Goal: Information Seeking & Learning: Learn about a topic

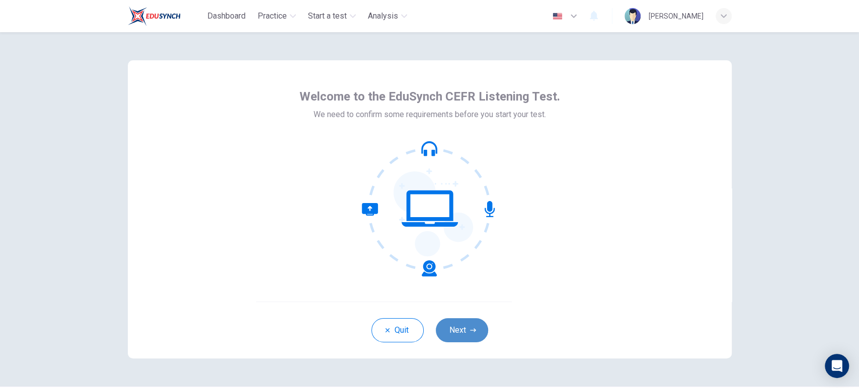
click at [437, 335] on button "Next" at bounding box center [462, 330] width 52 height 24
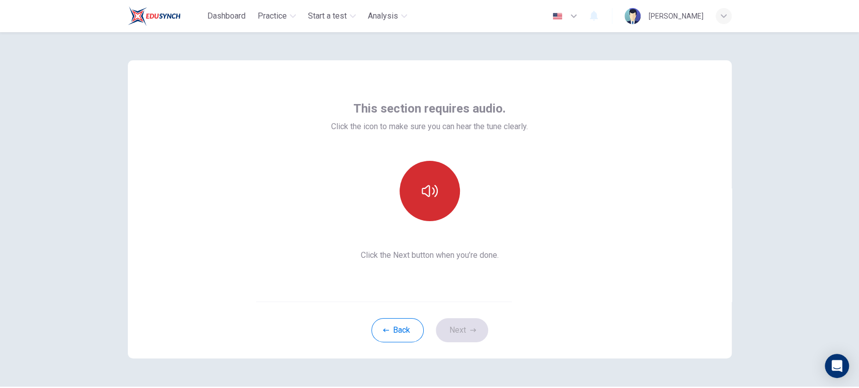
click at [438, 190] on button "button" at bounding box center [429, 191] width 60 height 60
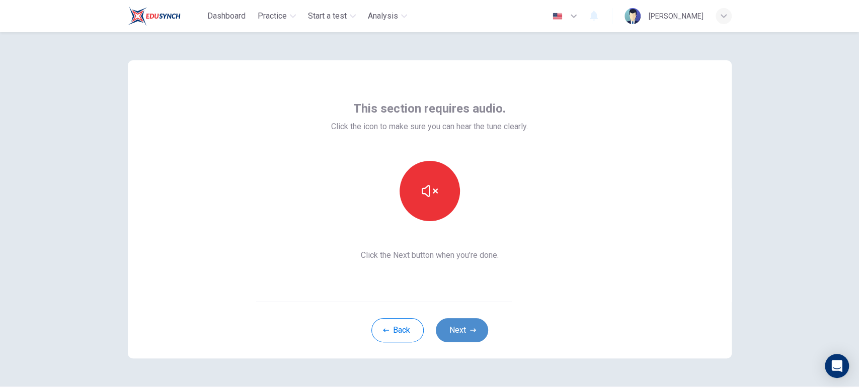
click at [467, 333] on button "Next" at bounding box center [462, 330] width 52 height 24
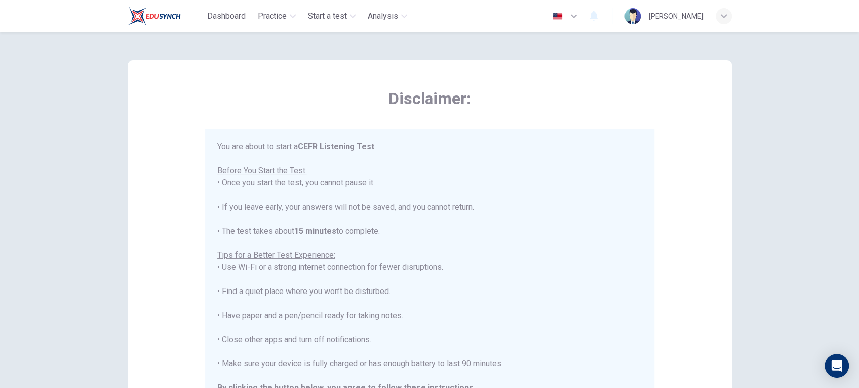
click at [615, 126] on div "Disclaimer: You are about to start a CEFR Listening Test . Before You Start the…" at bounding box center [429, 255] width 449 height 332
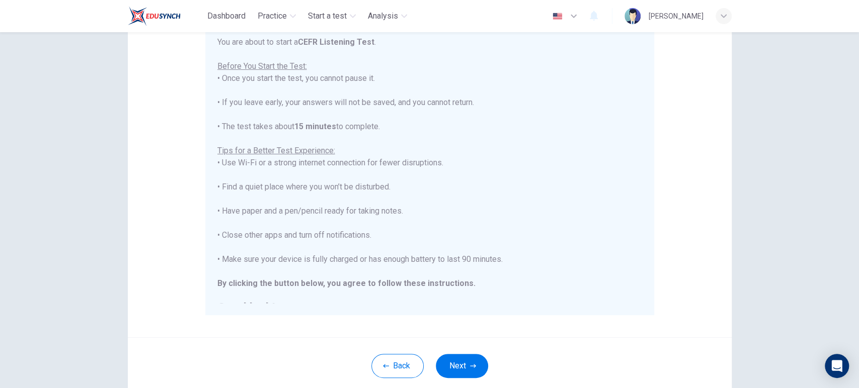
scroll to position [112, 0]
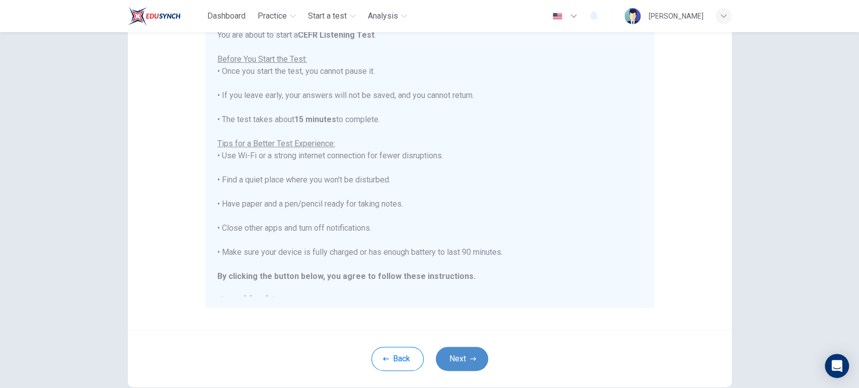
click at [452, 363] on button "Next" at bounding box center [462, 359] width 52 height 24
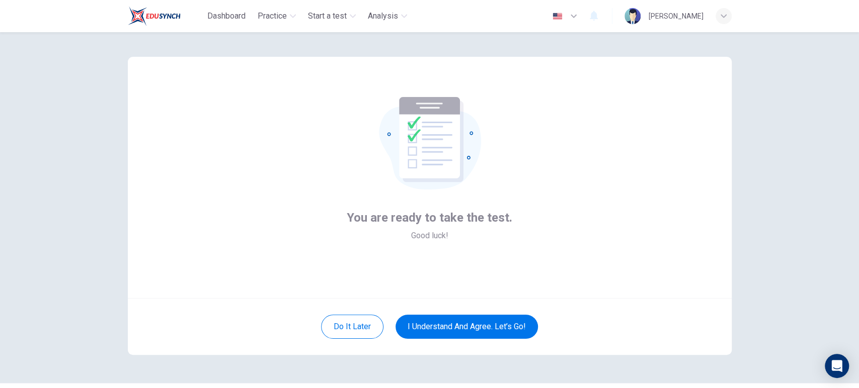
scroll to position [0, 0]
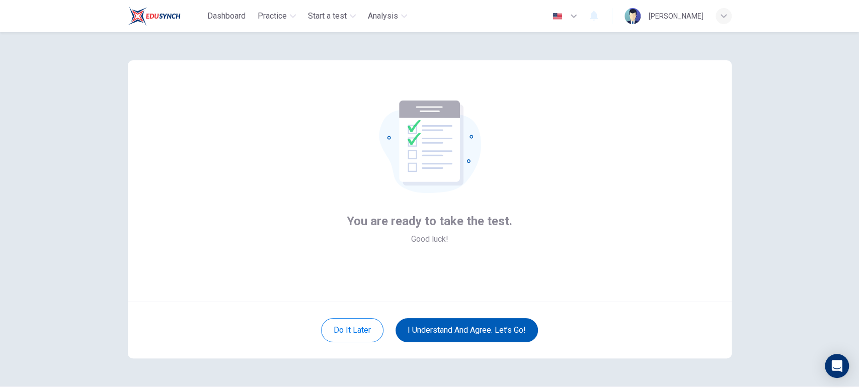
click at [464, 336] on button "I understand and agree. Let’s go!" at bounding box center [466, 330] width 142 height 24
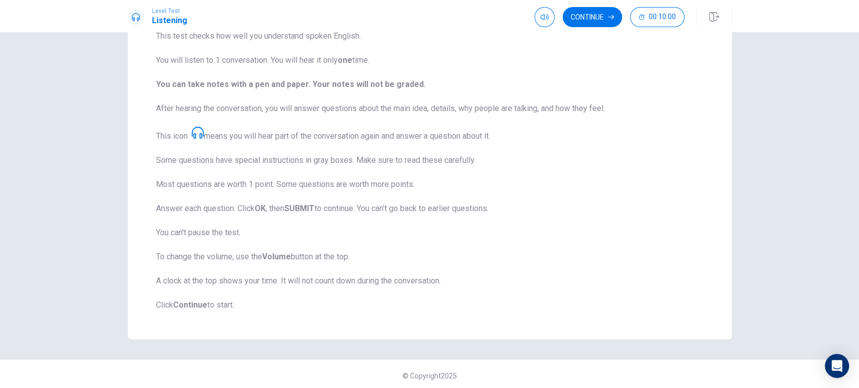
scroll to position [94, 0]
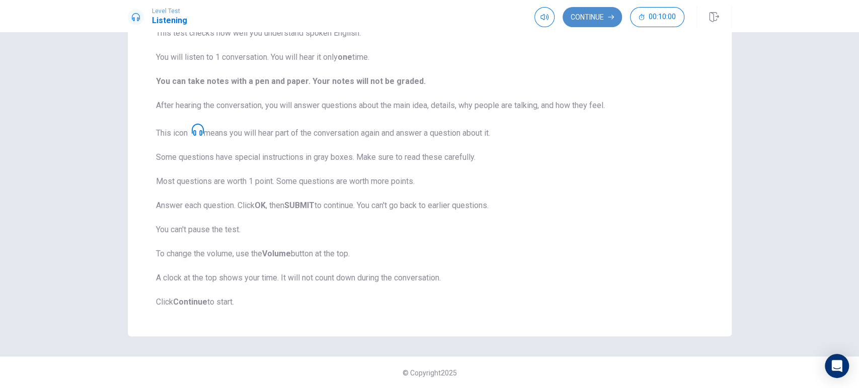
click at [598, 21] on button "Continue" at bounding box center [591, 17] width 59 height 20
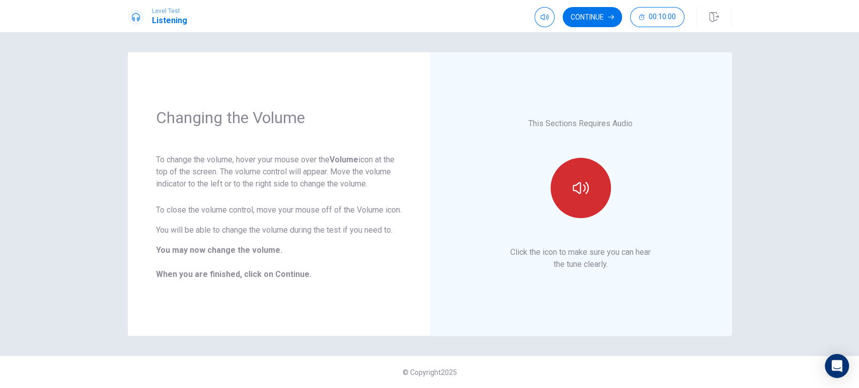
click at [569, 188] on button "button" at bounding box center [580, 188] width 60 height 60
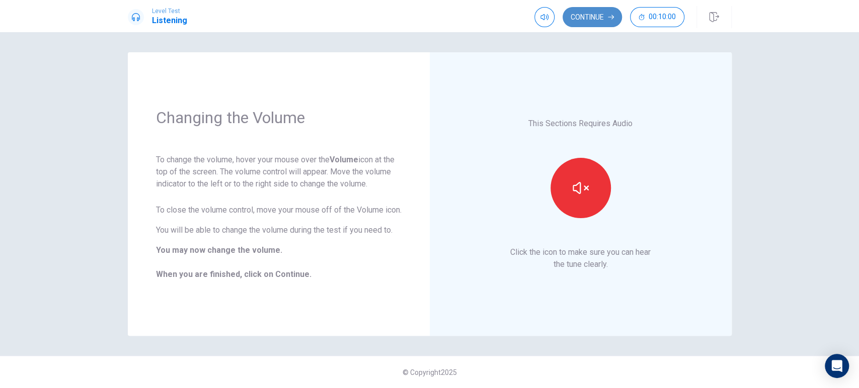
click at [598, 18] on button "Continue" at bounding box center [591, 17] width 59 height 20
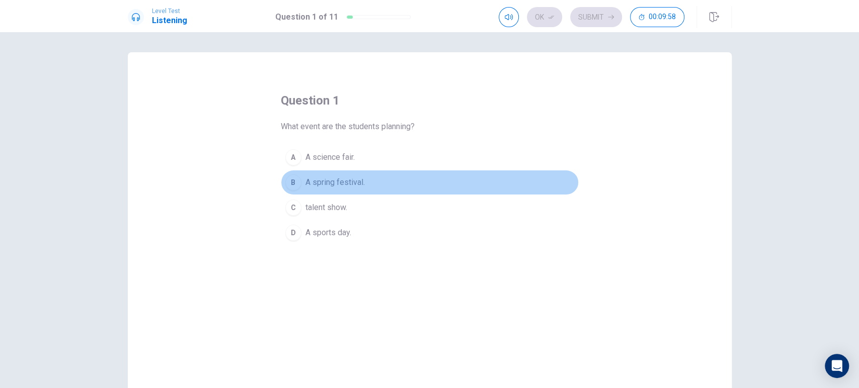
click at [338, 185] on span "A spring festival." at bounding box center [334, 183] width 59 height 12
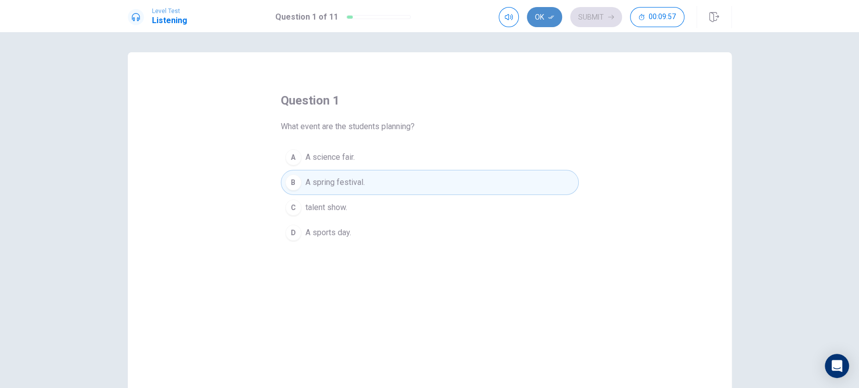
click at [541, 13] on button "Ok" at bounding box center [544, 17] width 35 height 20
click at [601, 24] on button "Submit" at bounding box center [596, 17] width 52 height 20
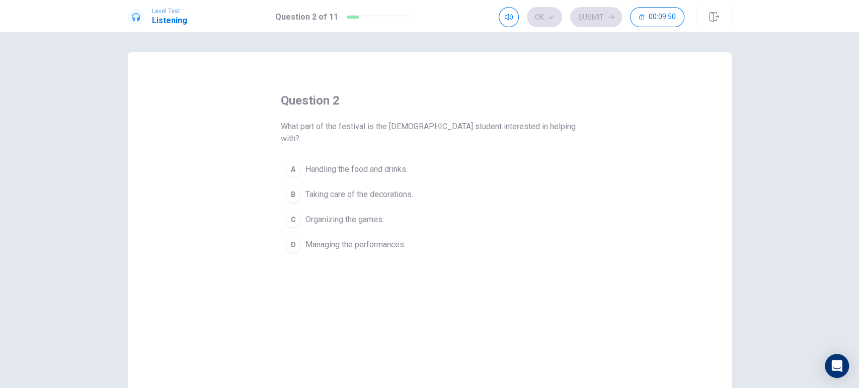
click at [356, 189] on span "Taking care of the decorations." at bounding box center [359, 195] width 108 height 12
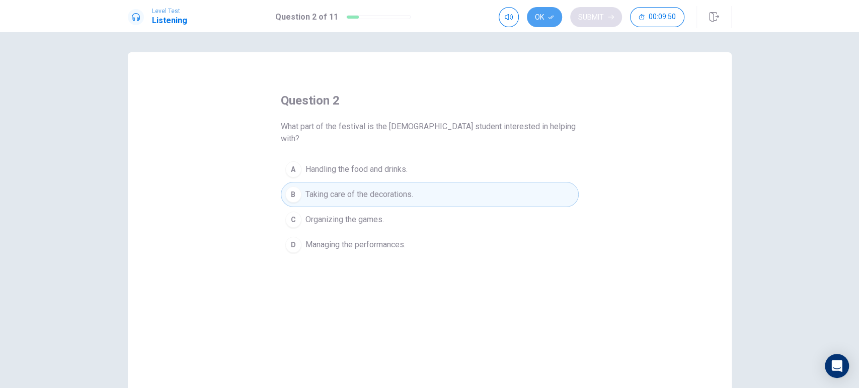
drag, startPoint x: 550, startPoint y: 23, endPoint x: 584, endPoint y: 21, distance: 33.2
click at [552, 23] on button "Ok" at bounding box center [544, 17] width 35 height 20
click at [591, 19] on button "Submit" at bounding box center [596, 17] width 52 height 20
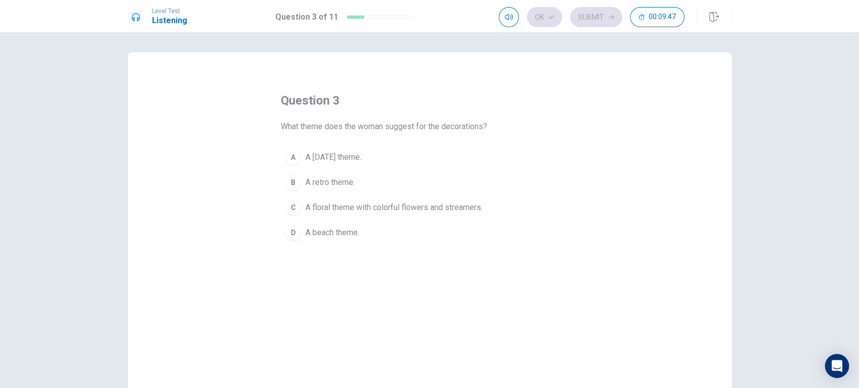
click at [342, 208] on span "A floral theme with colorful flowers and streamers." at bounding box center [393, 208] width 177 height 12
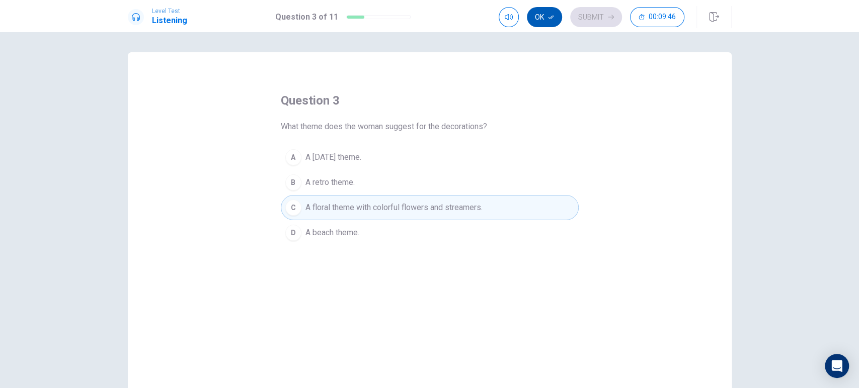
click at [542, 21] on button "Ok" at bounding box center [544, 17] width 35 height 20
click at [608, 15] on icon "button" at bounding box center [611, 17] width 6 height 6
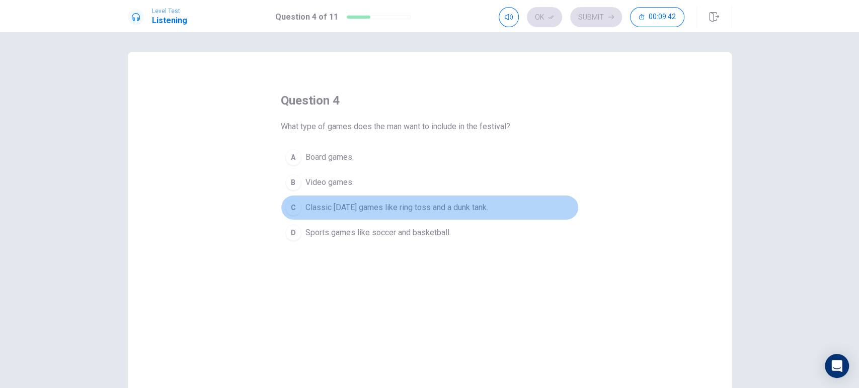
click at [332, 212] on span "Classic [DATE] games like ring toss and a dunk tank." at bounding box center [396, 208] width 183 height 12
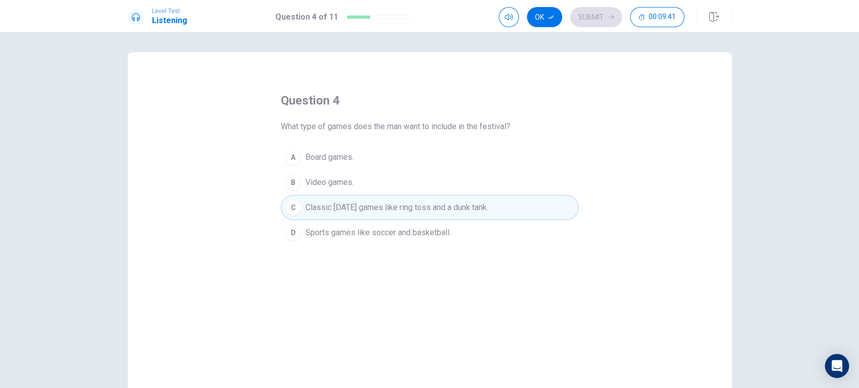
drag, startPoint x: 542, startPoint y: 20, endPoint x: 557, endPoint y: 20, distance: 15.6
click at [542, 20] on button "Ok" at bounding box center [544, 17] width 35 height 20
click at [589, 16] on button "Submit" at bounding box center [596, 17] width 52 height 20
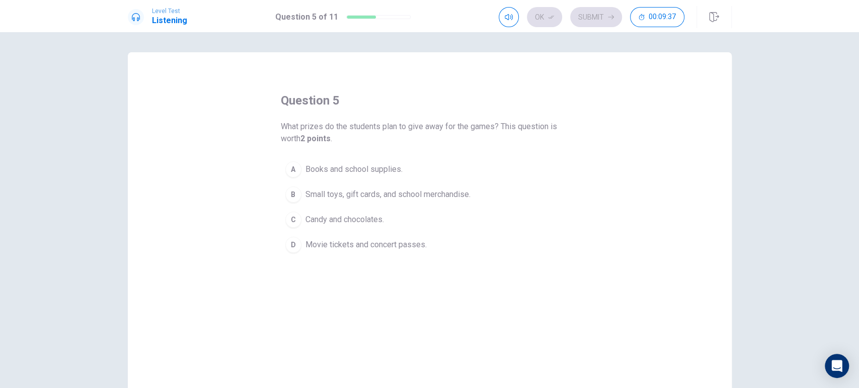
click at [314, 192] on span "Small toys, gift cards, and school merchandise." at bounding box center [387, 195] width 165 height 12
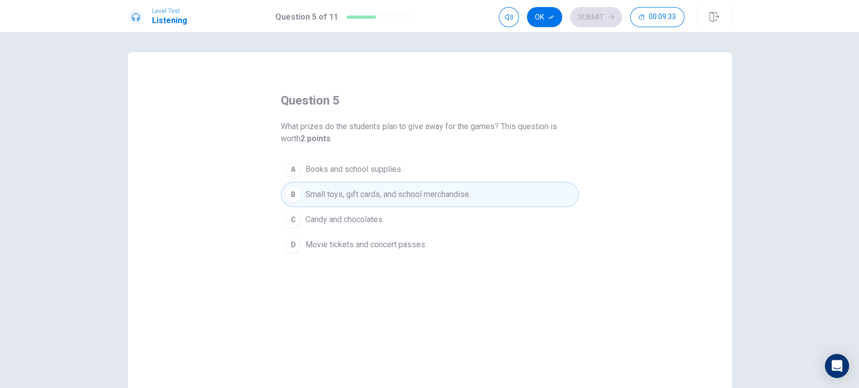
click at [379, 178] on button "A Books and school supplies." at bounding box center [430, 169] width 298 height 25
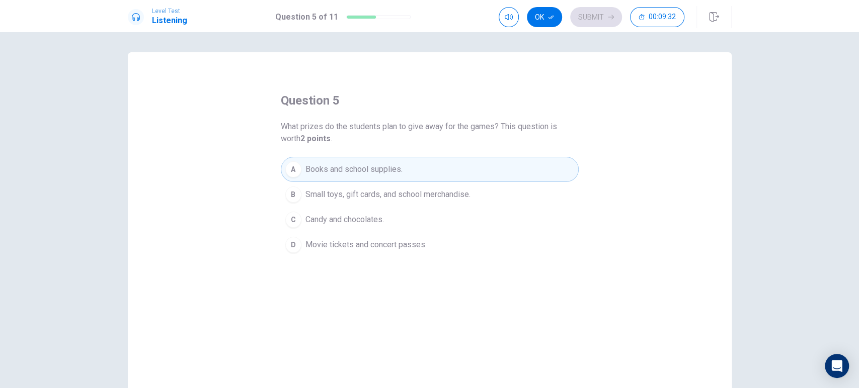
click at [363, 198] on span "Small toys, gift cards, and school merchandise." at bounding box center [387, 195] width 165 height 12
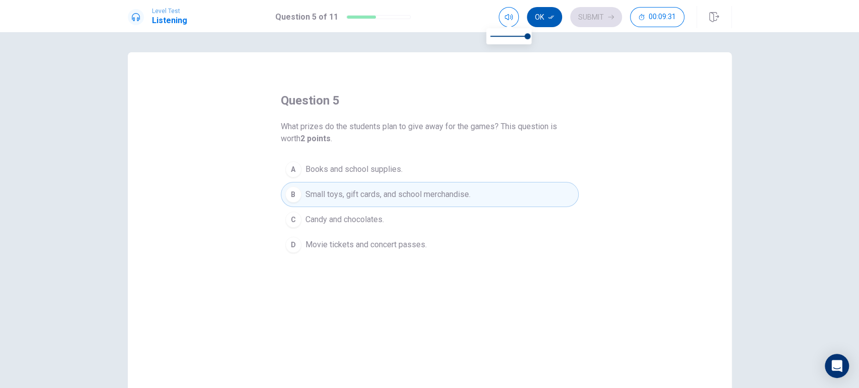
click at [542, 14] on button "Ok" at bounding box center [544, 17] width 35 height 20
click at [583, 13] on button "Submit" at bounding box center [596, 17] width 52 height 20
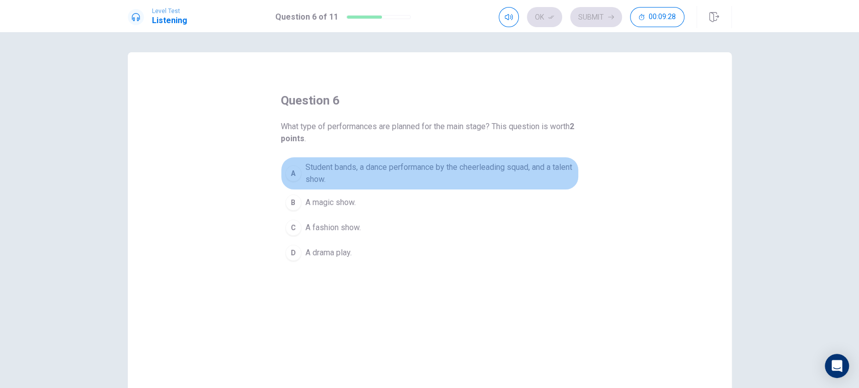
click at [364, 175] on span "Student bands, a dance performance by the cheerleading squad, and a talent show." at bounding box center [439, 173] width 269 height 24
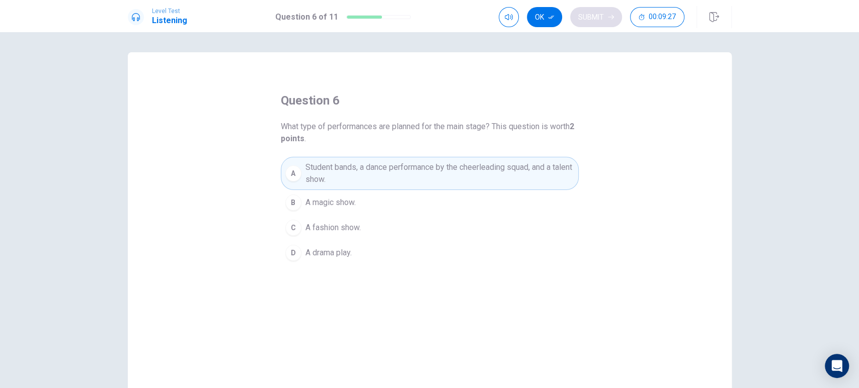
drag, startPoint x: 542, startPoint y: 19, endPoint x: 572, endPoint y: 20, distance: 29.7
click at [543, 19] on button "Ok" at bounding box center [544, 17] width 35 height 20
click at [604, 17] on button "Submit" at bounding box center [596, 17] width 52 height 20
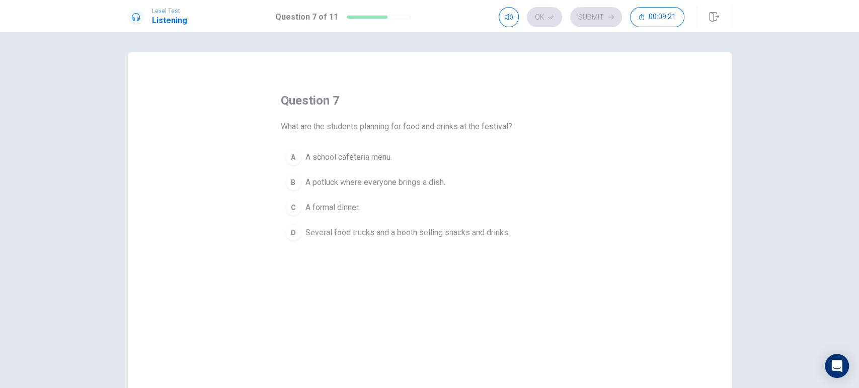
click at [345, 233] on span "Several food trucks and a booth selling snacks and drinks." at bounding box center [407, 233] width 204 height 12
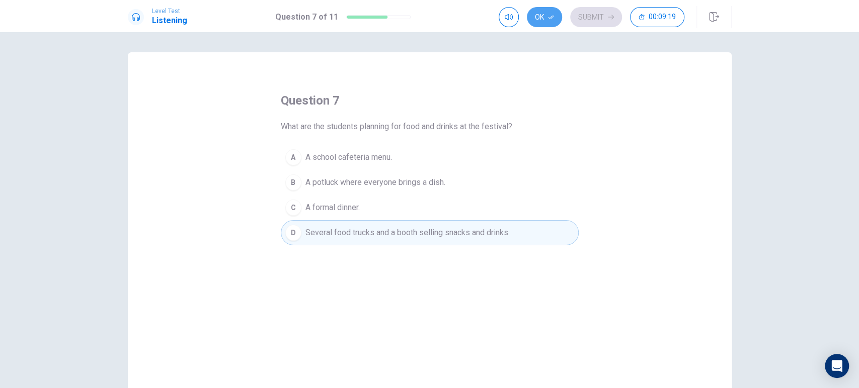
drag, startPoint x: 551, startPoint y: 18, endPoint x: 563, endPoint y: 17, distance: 12.6
click at [551, 19] on icon "button" at bounding box center [551, 18] width 6 height 4
click at [591, 15] on button "Submit" at bounding box center [596, 17] width 52 height 20
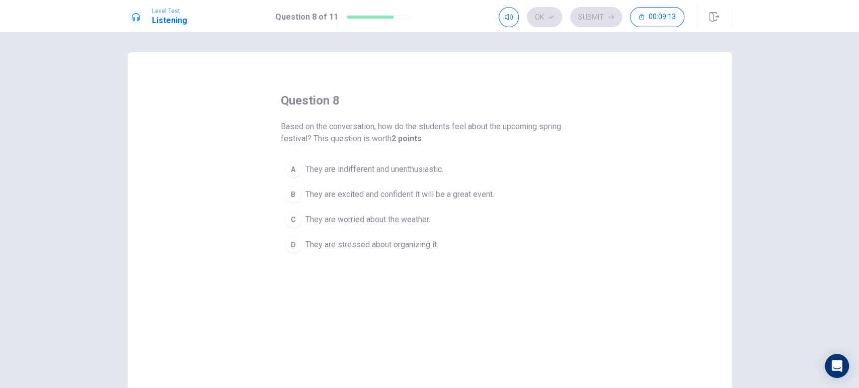
click at [405, 196] on span "They are excited and confident it will be a great event." at bounding box center [399, 195] width 189 height 12
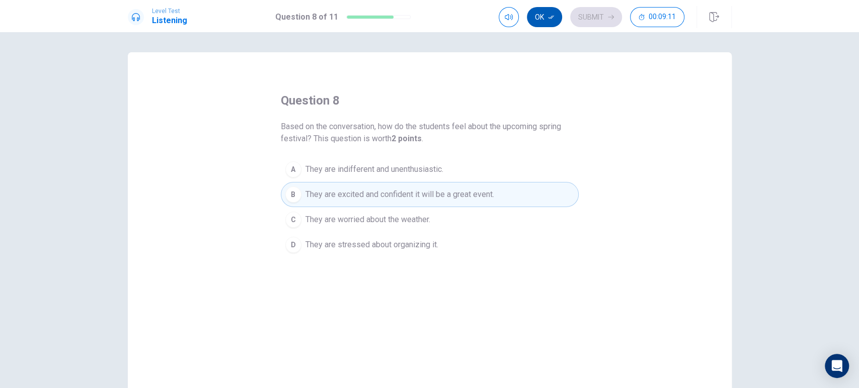
click at [551, 19] on icon "button" at bounding box center [551, 18] width 6 height 4
click at [597, 17] on button "Submit" at bounding box center [596, 17] width 52 height 20
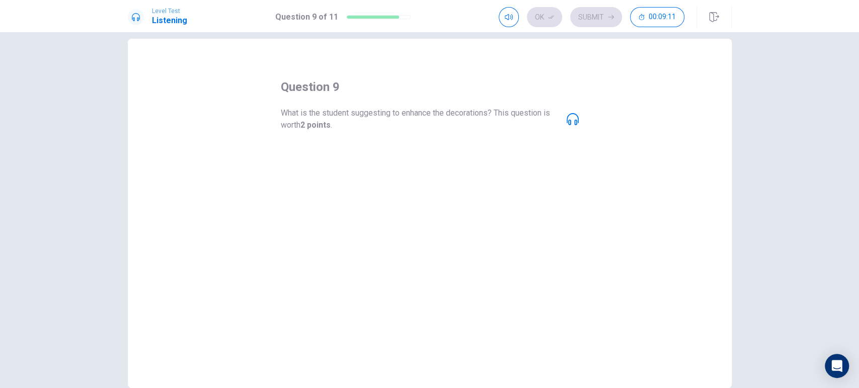
scroll to position [10, 0]
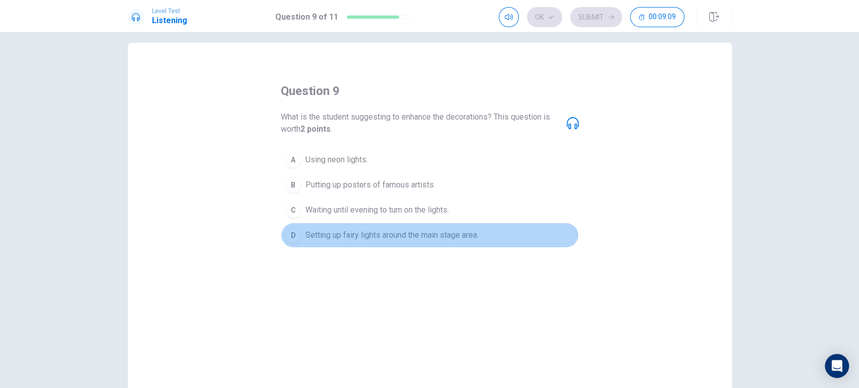
click at [336, 242] on button "D Setting up fairy lights around the main stage area." at bounding box center [430, 235] width 298 height 25
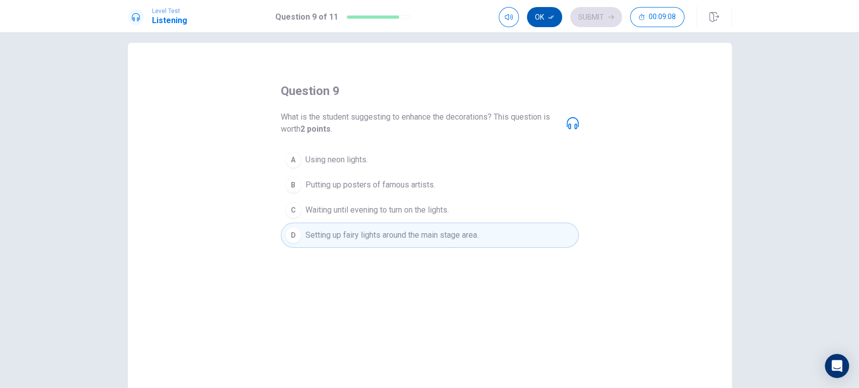
click at [550, 26] on button "Ok" at bounding box center [544, 17] width 35 height 20
click at [588, 23] on button "Submit" at bounding box center [596, 17] width 52 height 20
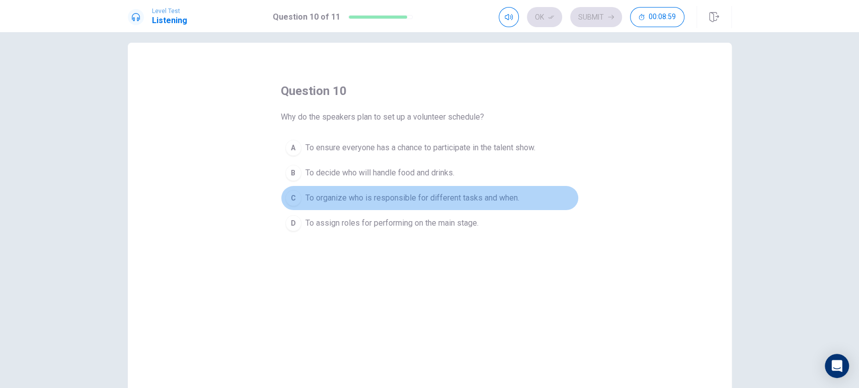
click at [361, 197] on span "To organize who is responsible for different tasks and when." at bounding box center [412, 198] width 214 height 12
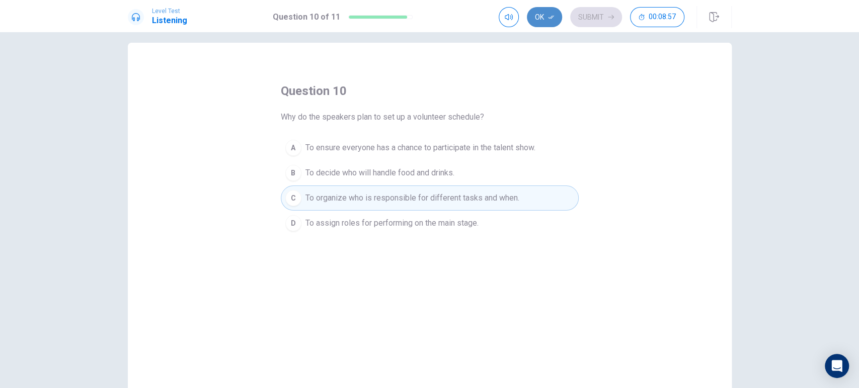
click at [551, 15] on icon "button" at bounding box center [551, 17] width 6 height 6
click at [596, 21] on button "Submit" at bounding box center [596, 17] width 52 height 20
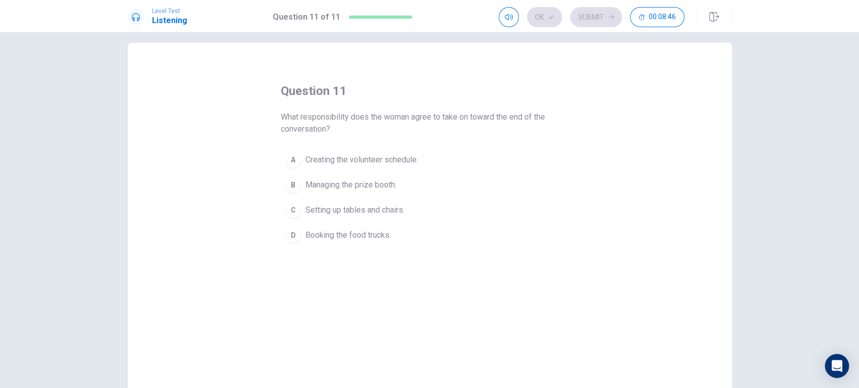
click at [357, 161] on span "Creating the volunteer schedule." at bounding box center [361, 160] width 113 height 12
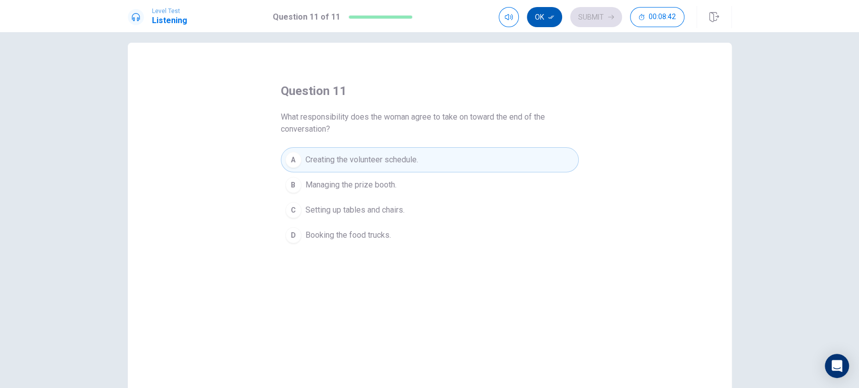
click at [546, 15] on button "Ok" at bounding box center [544, 17] width 35 height 20
click at [592, 13] on button "Submit" at bounding box center [596, 17] width 52 height 20
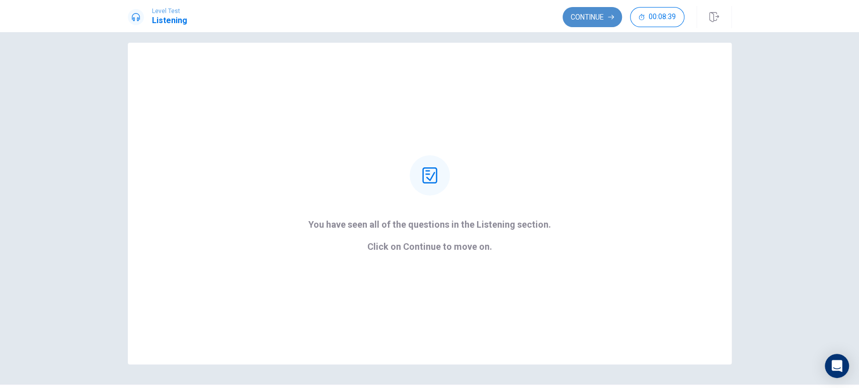
click at [607, 17] on button "Continue" at bounding box center [591, 17] width 59 height 20
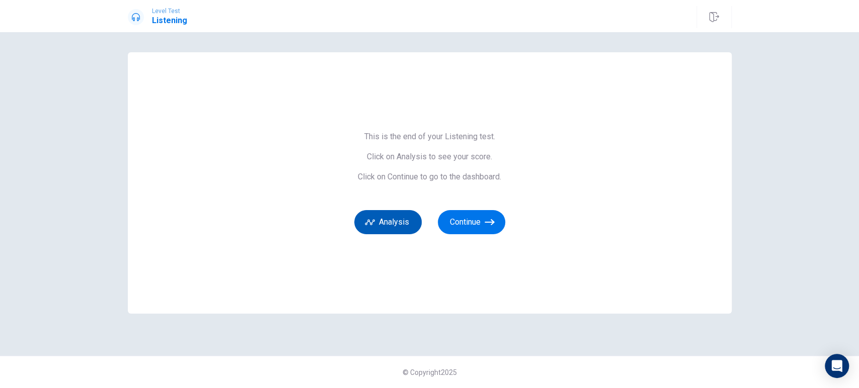
click at [382, 220] on button "Analysis" at bounding box center [387, 222] width 67 height 24
